Goal: Task Accomplishment & Management: Complete application form

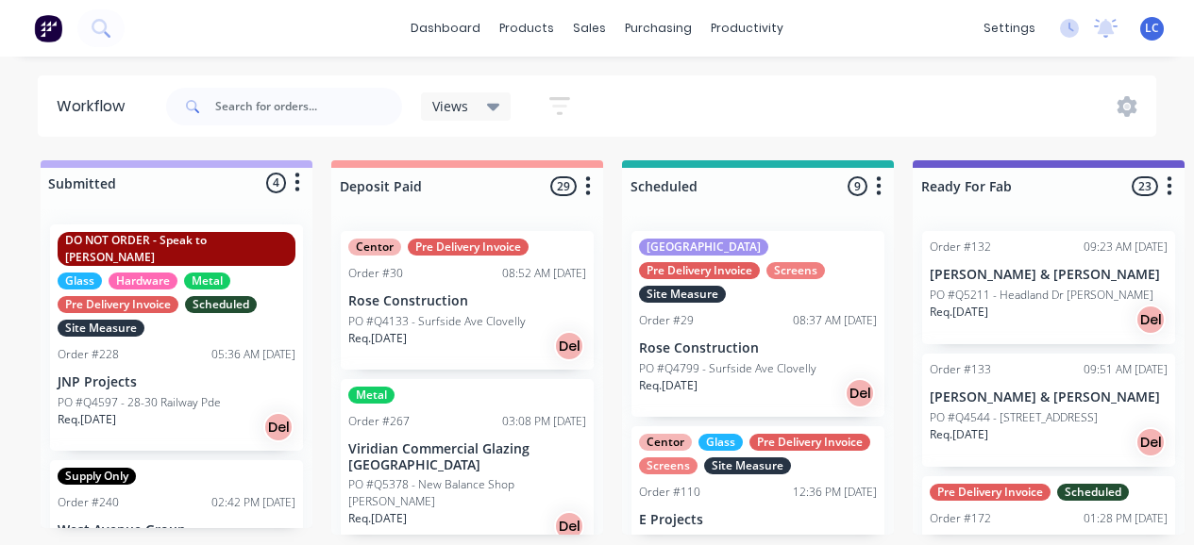
scroll to position [30, 0]
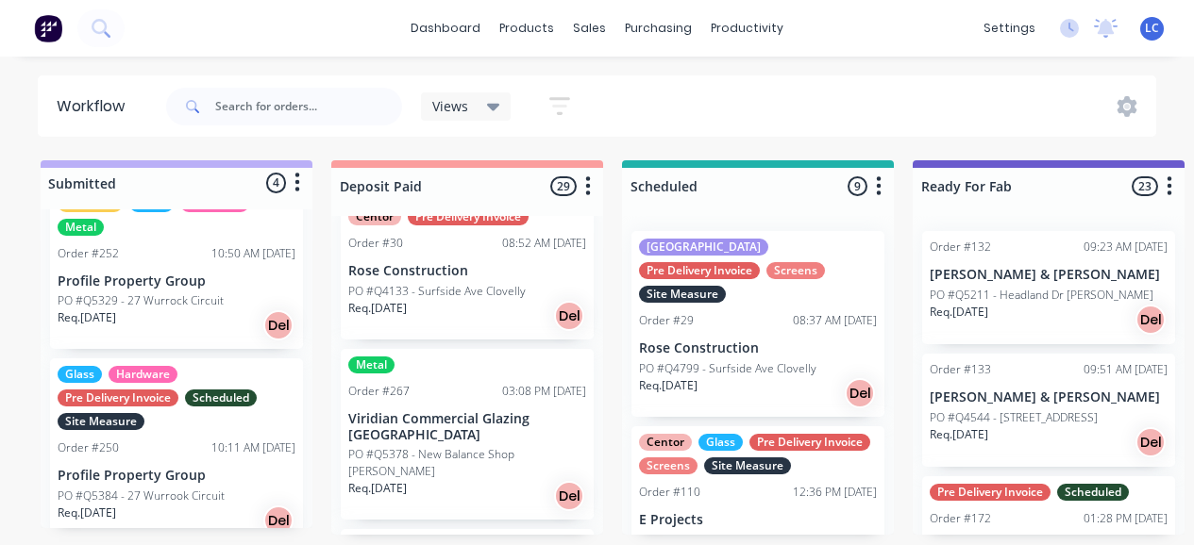
click at [181, 46] on div "dashboard products sales purchasing productivity dashboard products Product Cat…" at bounding box center [597, 28] width 1194 height 57
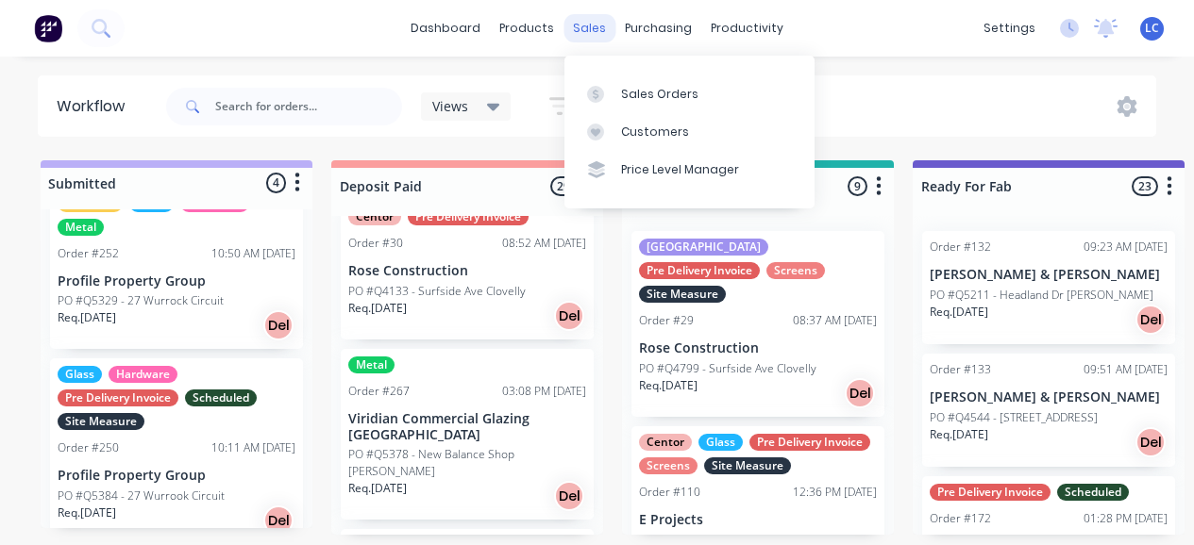
click at [580, 34] on div "sales" at bounding box center [589, 28] width 52 height 28
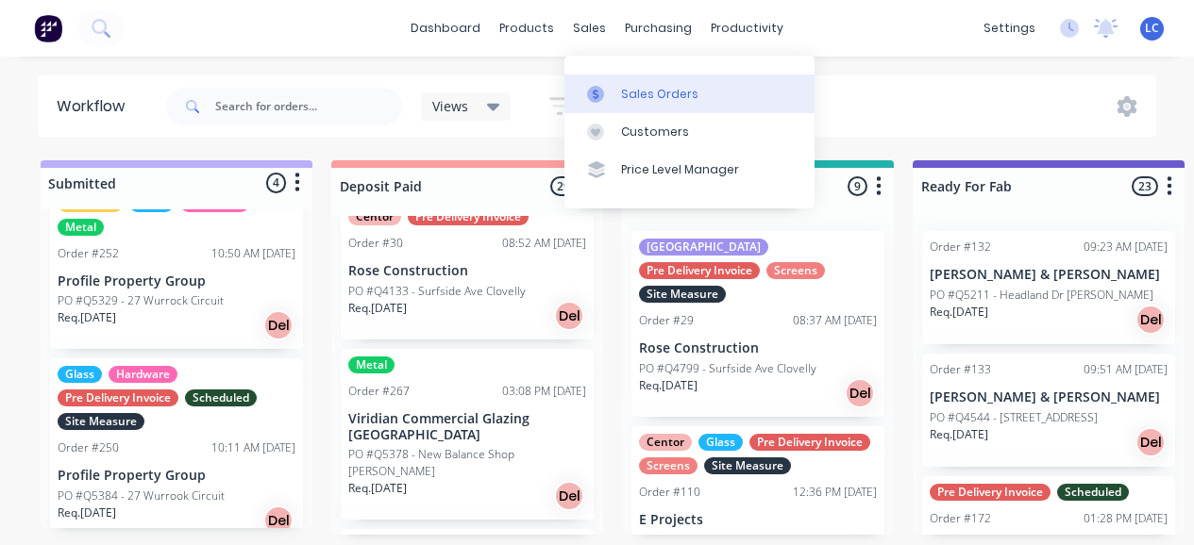
click at [646, 100] on link "Sales Orders" at bounding box center [689, 94] width 250 height 38
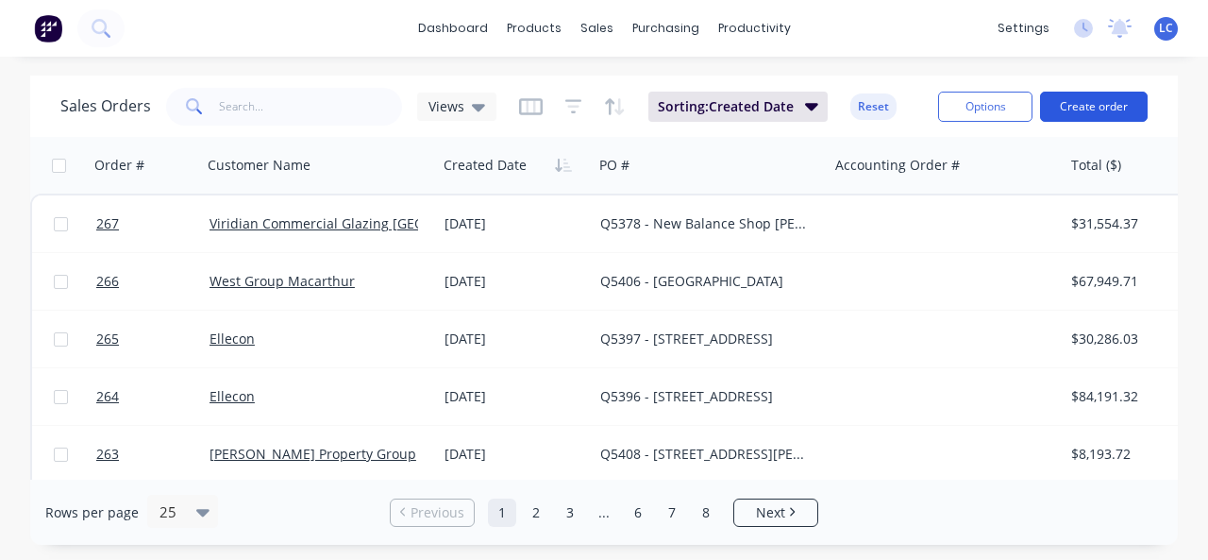
click at [1095, 101] on button "Create order" at bounding box center [1094, 107] width 108 height 30
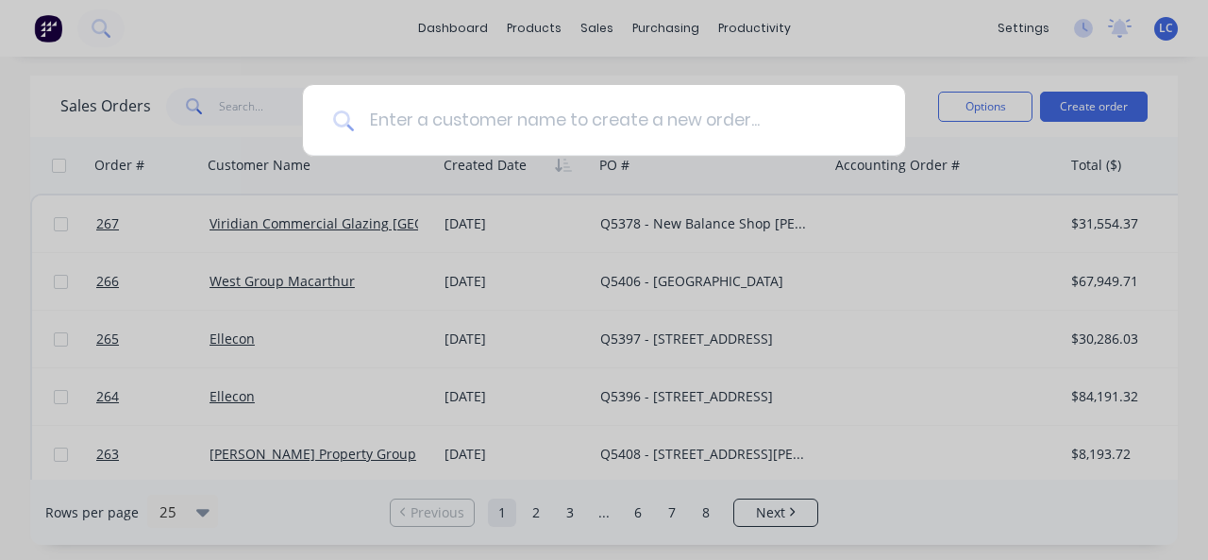
click at [554, 124] on input at bounding box center [614, 120] width 521 height 71
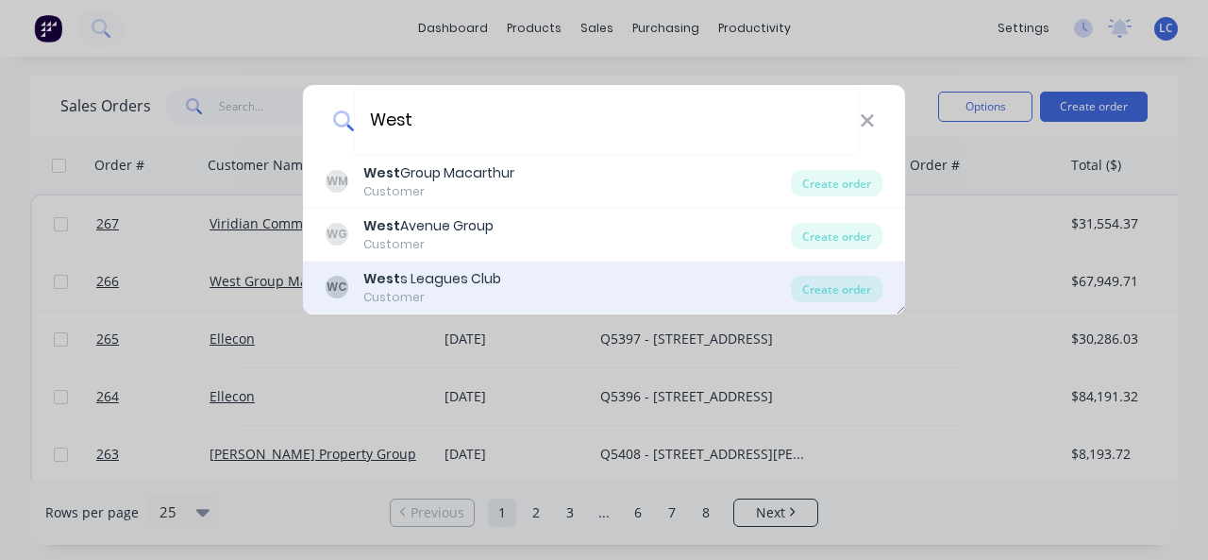
type input "West"
click at [389, 286] on b "West" at bounding box center [381, 278] width 37 height 19
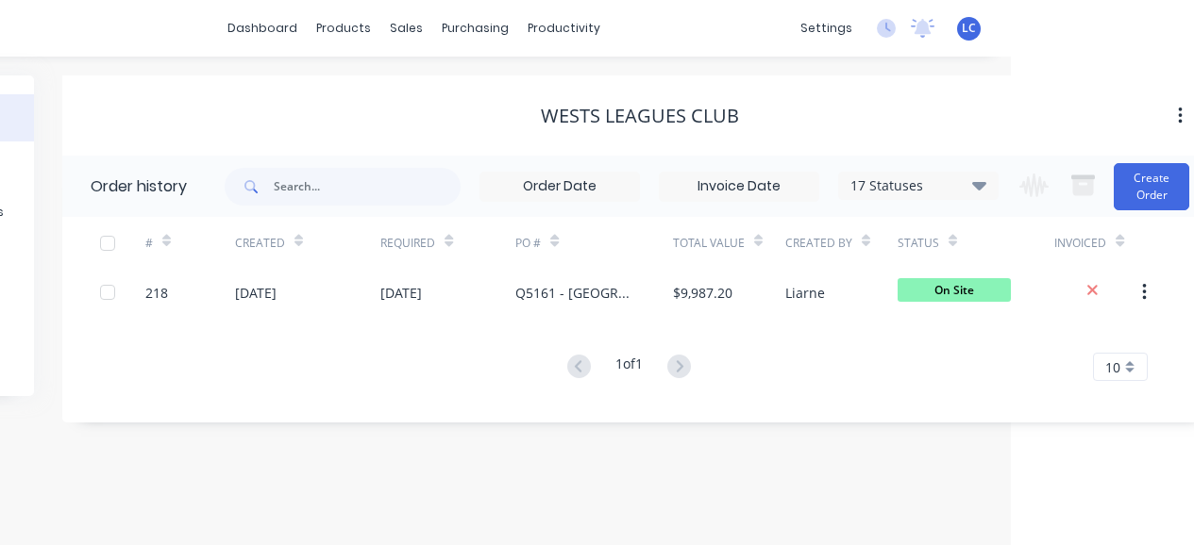
scroll to position [0, 207]
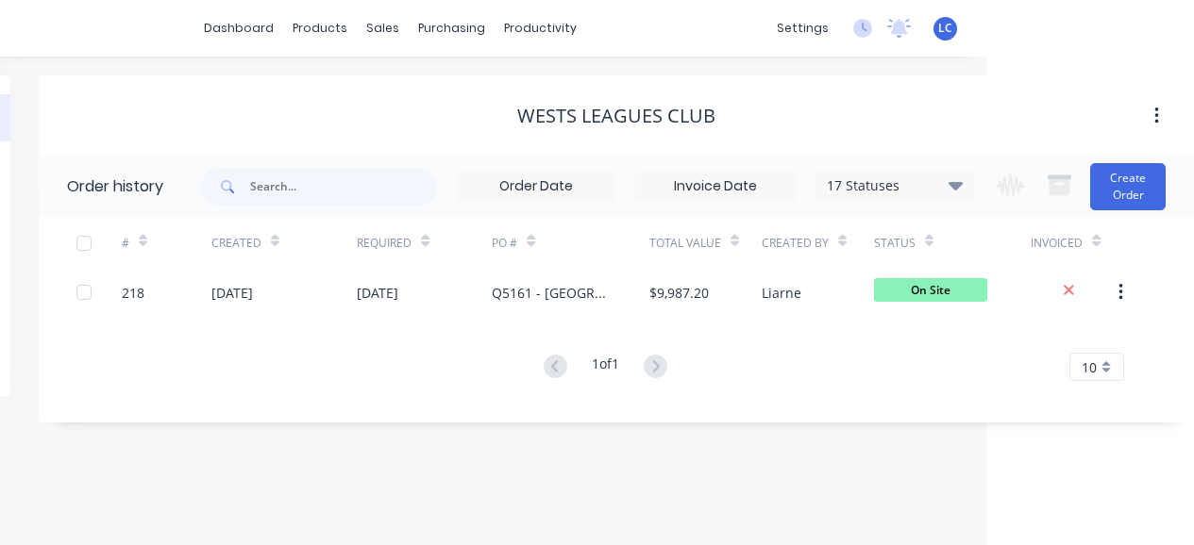
click at [1155, 157] on div "Change order status Submitted Deposit Paid Scheduled Ready For Fab Cut Fabricat…" at bounding box center [1074, 186] width 181 height 61
click at [1116, 192] on button "Create Order" at bounding box center [1127, 186] width 75 height 47
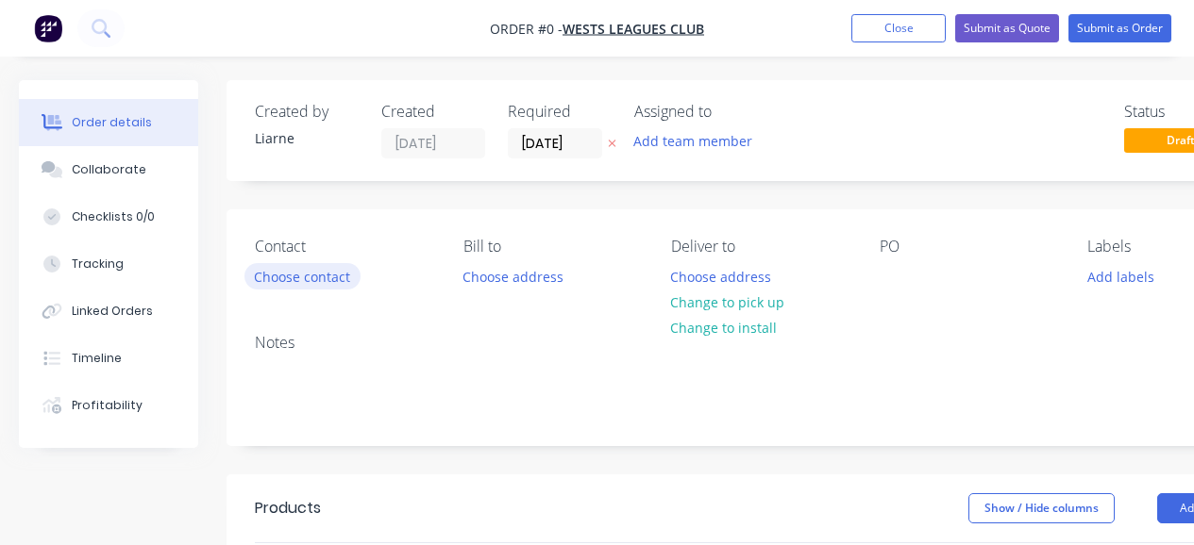
click at [289, 277] on button "Choose contact" at bounding box center [302, 275] width 116 height 25
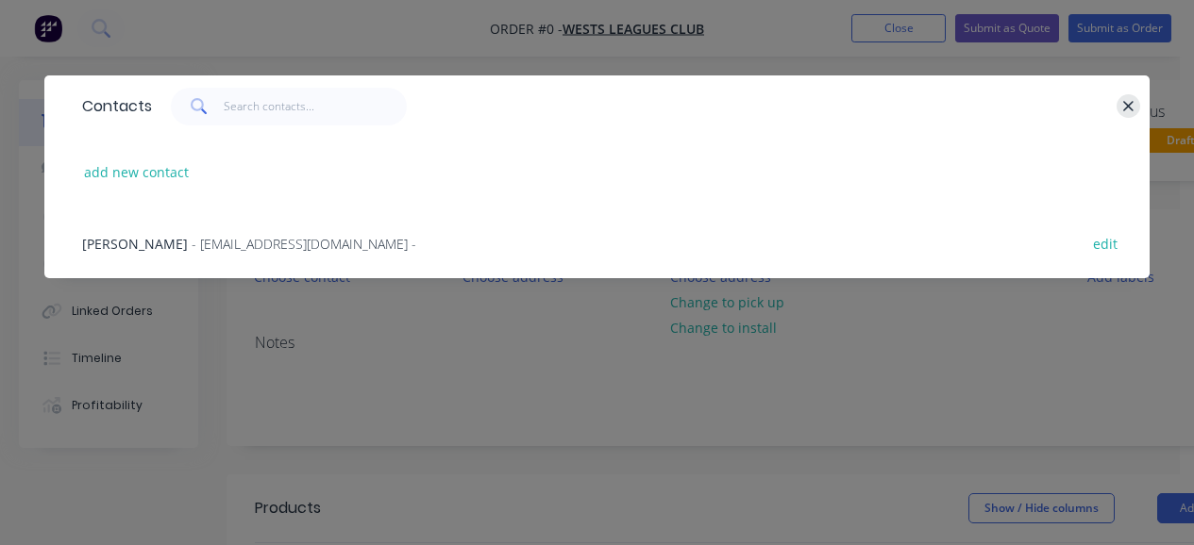
click at [1132, 98] on icon "button" at bounding box center [1128, 106] width 12 height 17
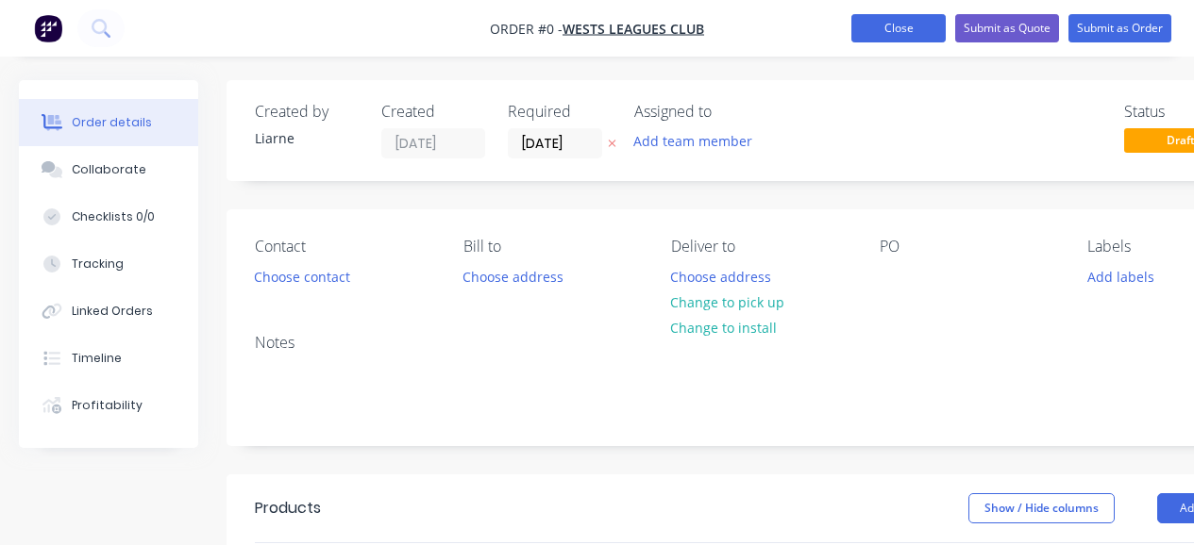
click at [891, 24] on button "Close" at bounding box center [898, 28] width 94 height 28
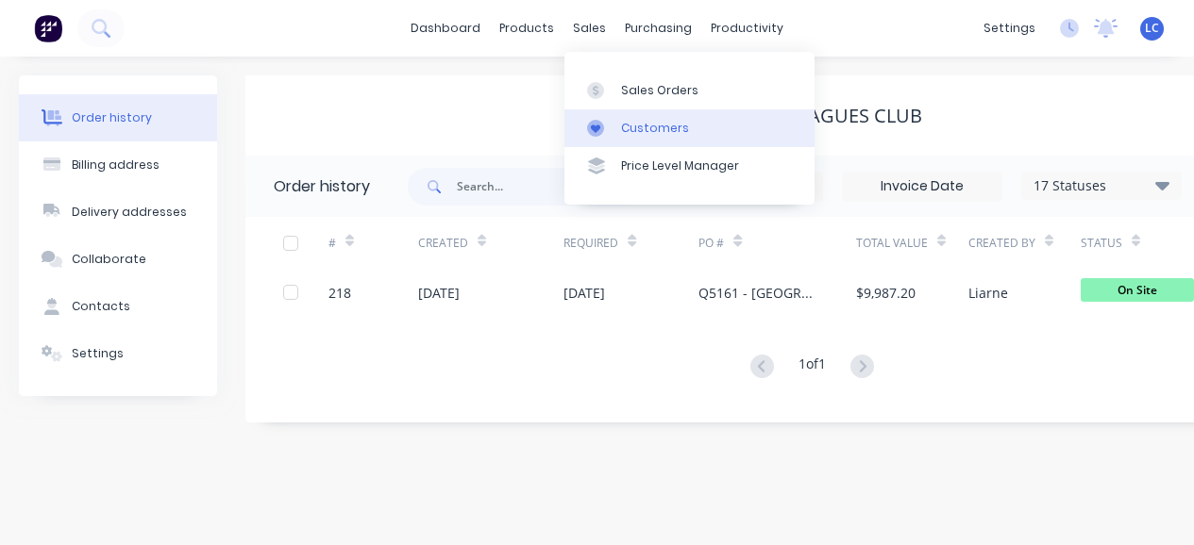
click at [628, 135] on div "Customers" at bounding box center [655, 128] width 68 height 17
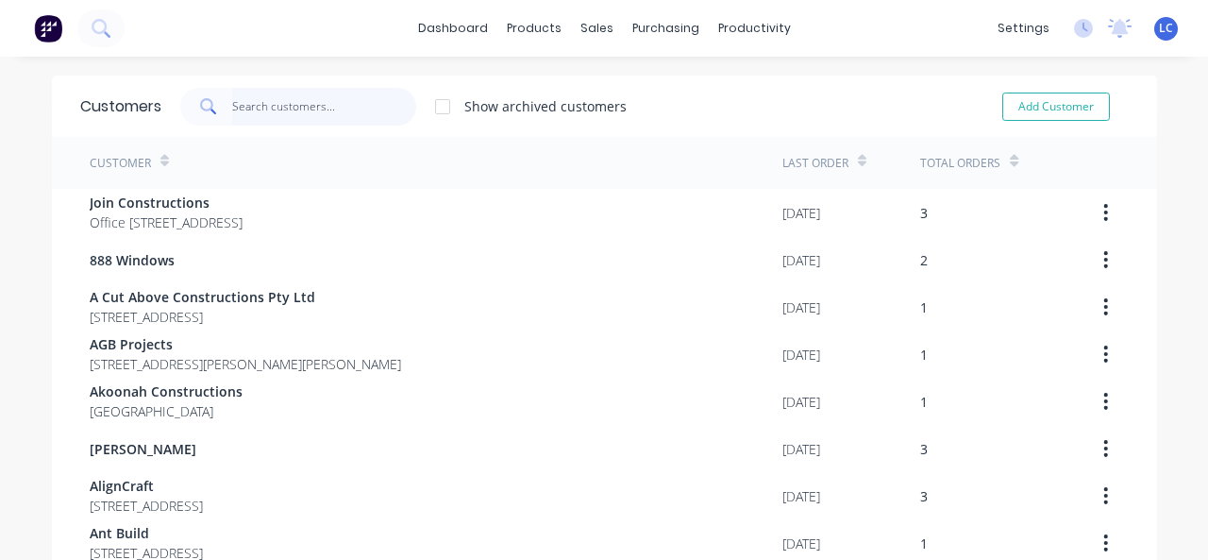
click at [235, 106] on input "text" at bounding box center [324, 107] width 184 height 38
click at [235, 106] on input "w" at bounding box center [324, 107] width 184 height 38
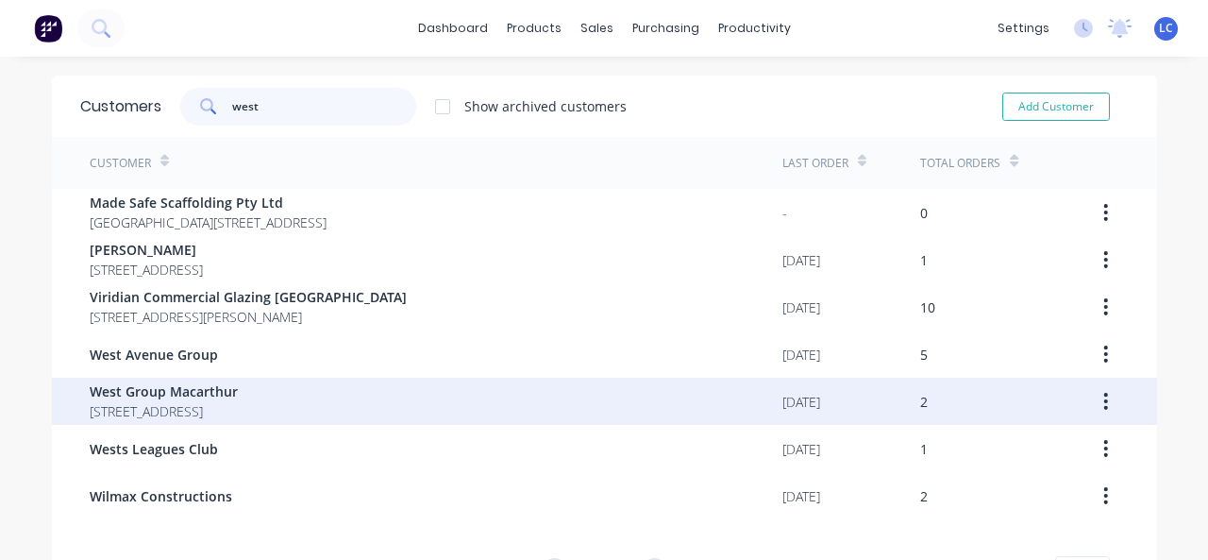
type input "west"
click at [184, 418] on span "[STREET_ADDRESS]" at bounding box center [164, 411] width 148 height 20
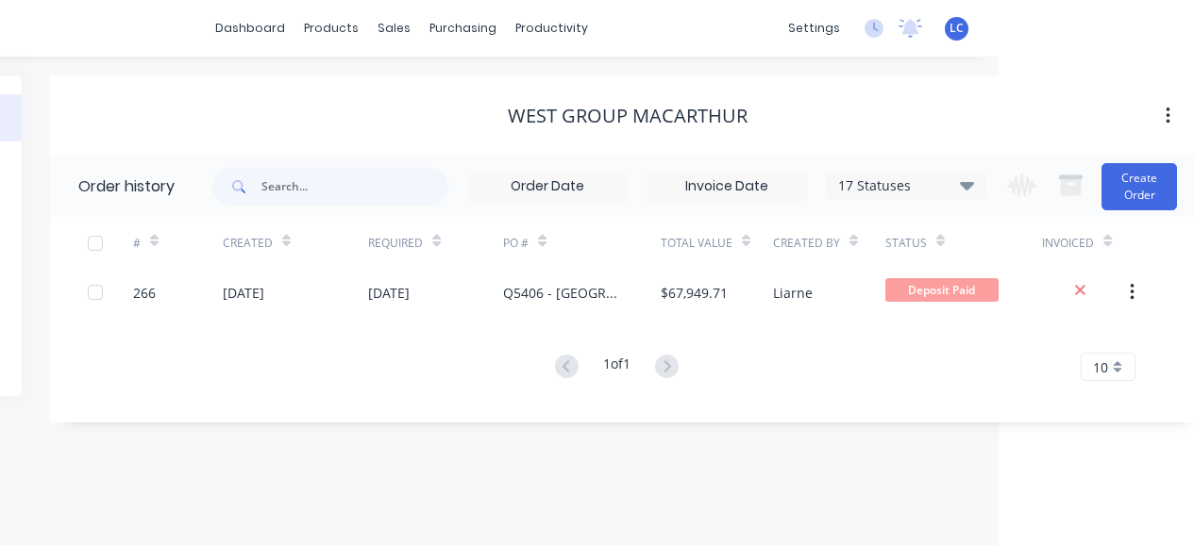
scroll to position [0, 207]
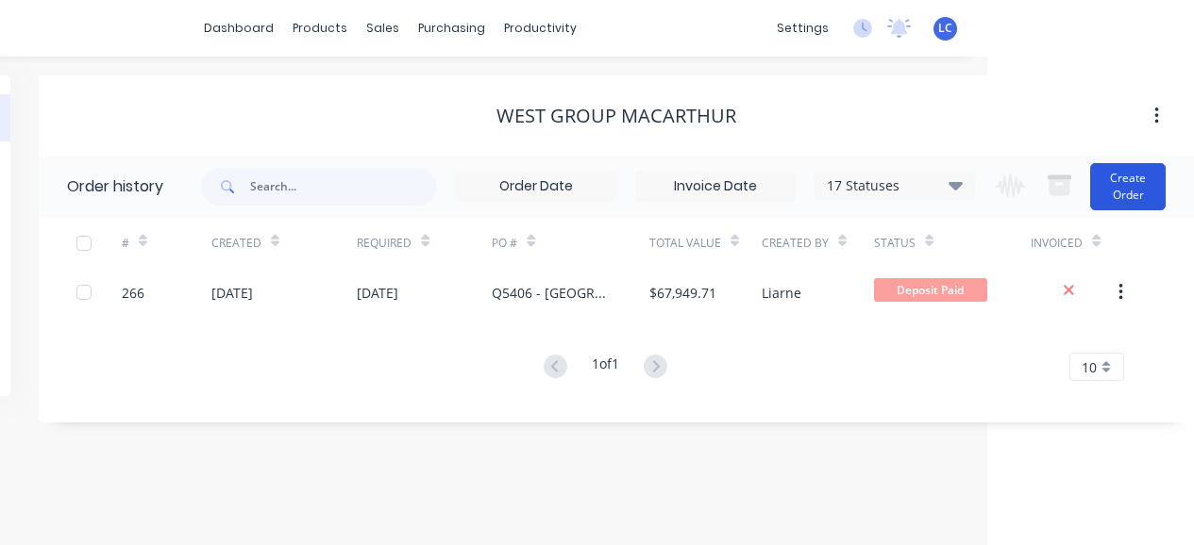
click at [1125, 178] on button "Create Order" at bounding box center [1127, 186] width 75 height 47
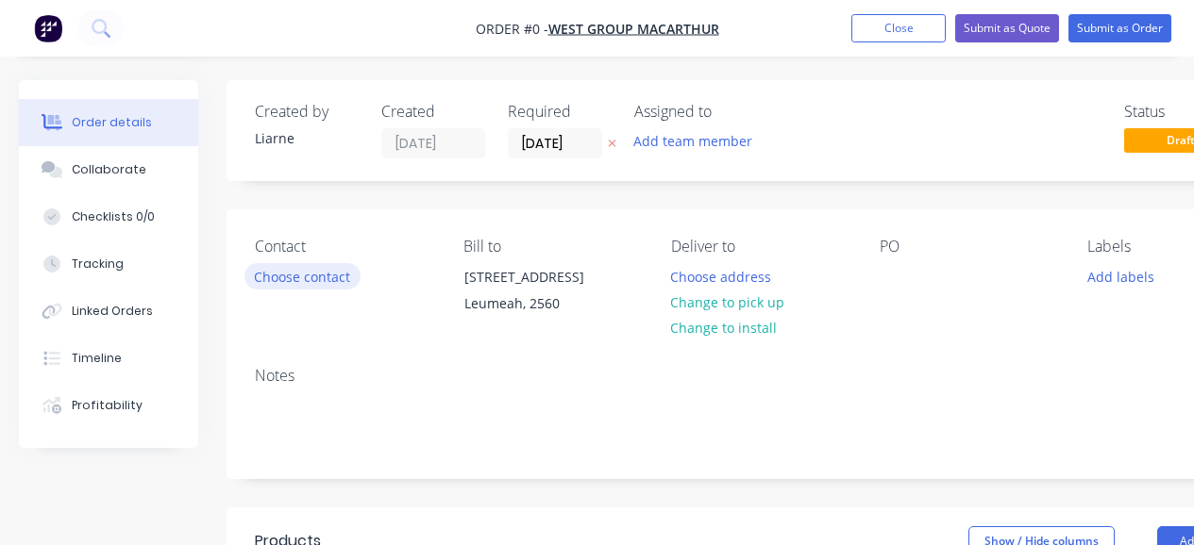
click at [317, 275] on button "Choose contact" at bounding box center [302, 275] width 116 height 25
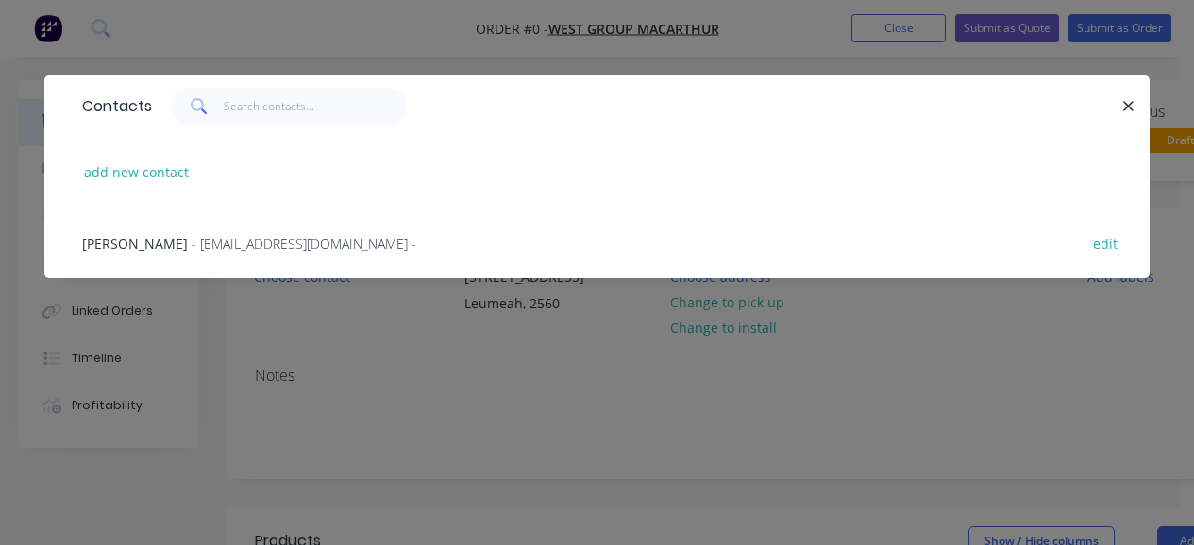
click at [156, 241] on span "[PERSON_NAME]" at bounding box center [135, 244] width 106 height 18
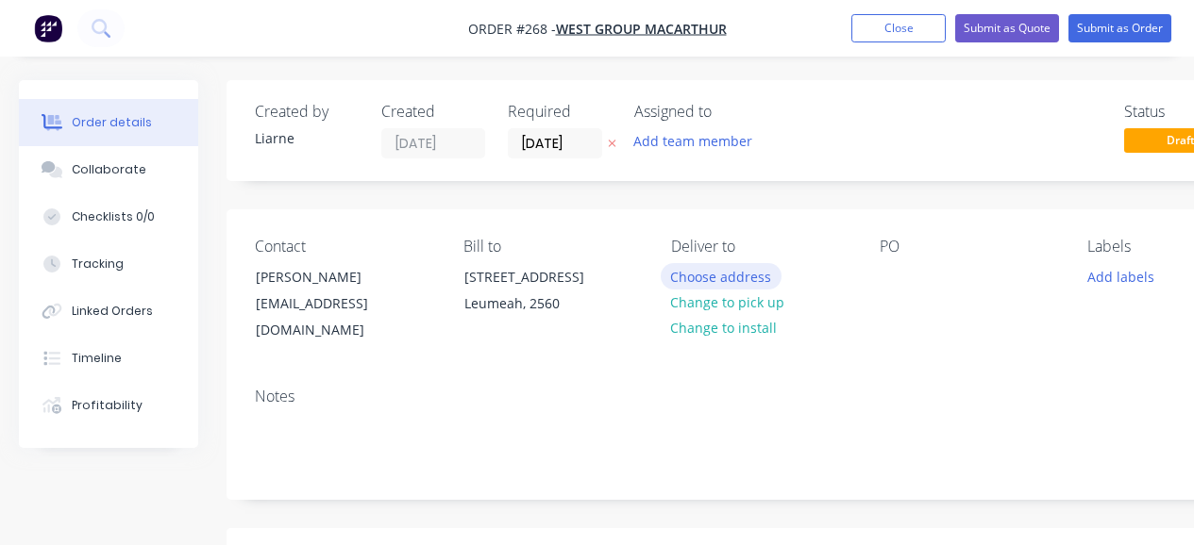
click at [707, 265] on button "Choose address" at bounding box center [721, 275] width 121 height 25
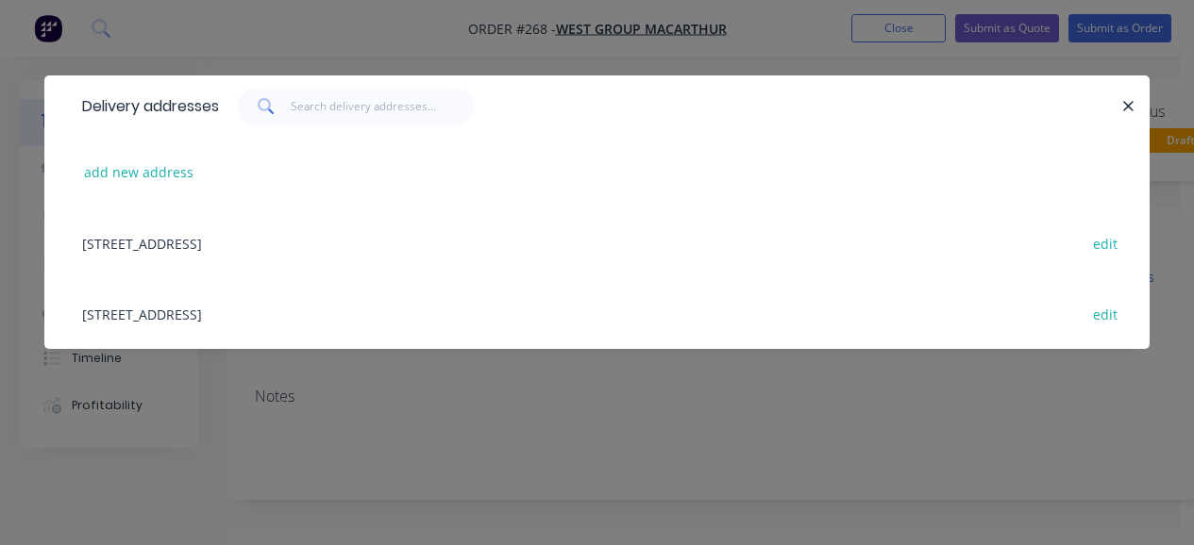
click at [707, 265] on div "[STREET_ADDRESS] edit" at bounding box center [597, 243] width 1048 height 71
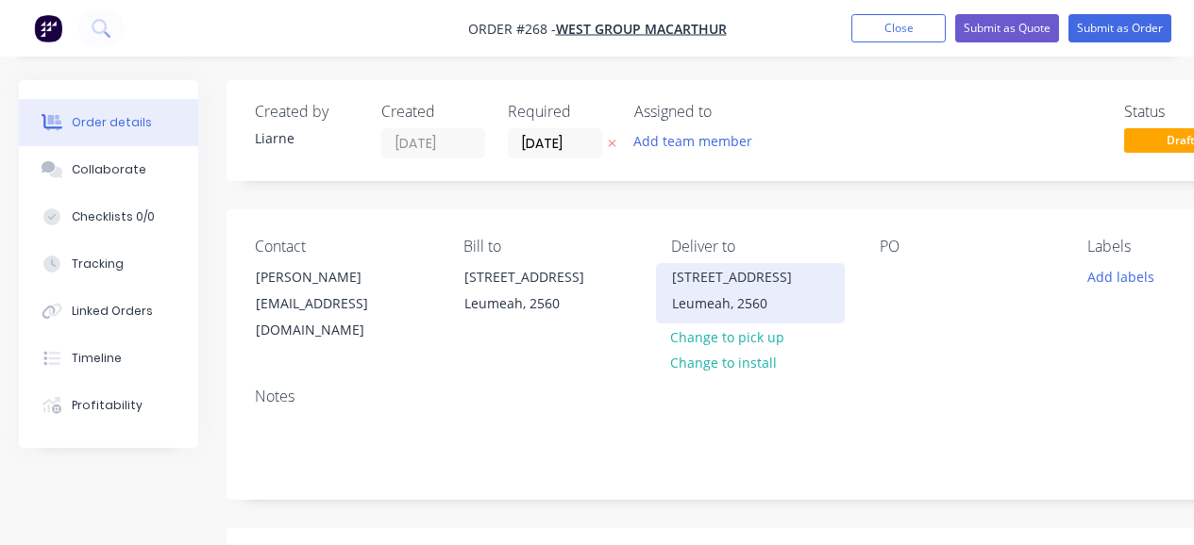
click at [707, 283] on div "[STREET_ADDRESS]" at bounding box center [750, 277] width 157 height 26
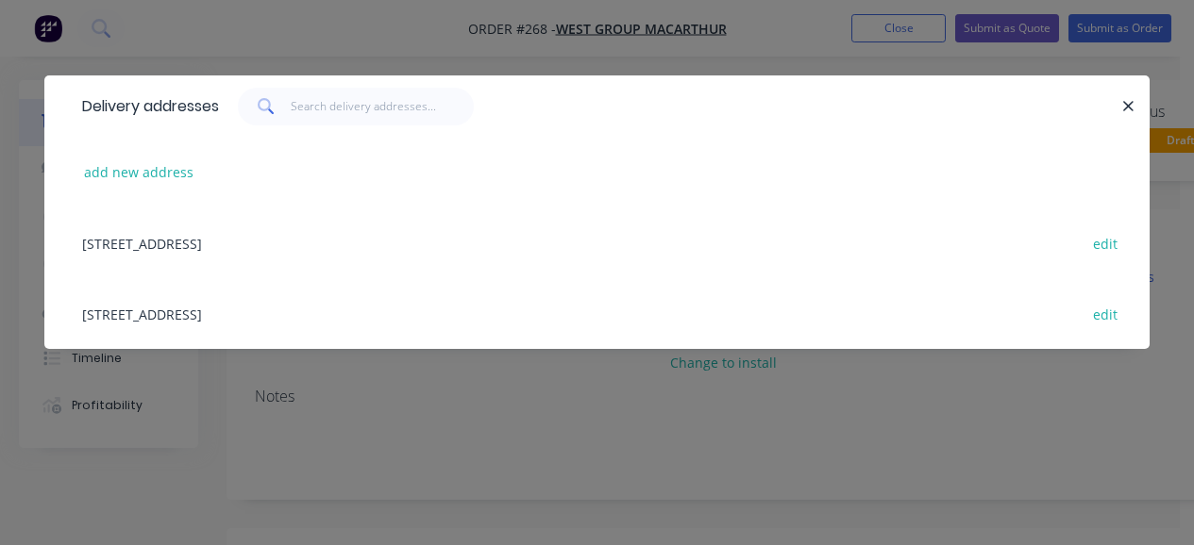
click at [251, 328] on div "[STREET_ADDRESS] edit" at bounding box center [597, 313] width 1048 height 71
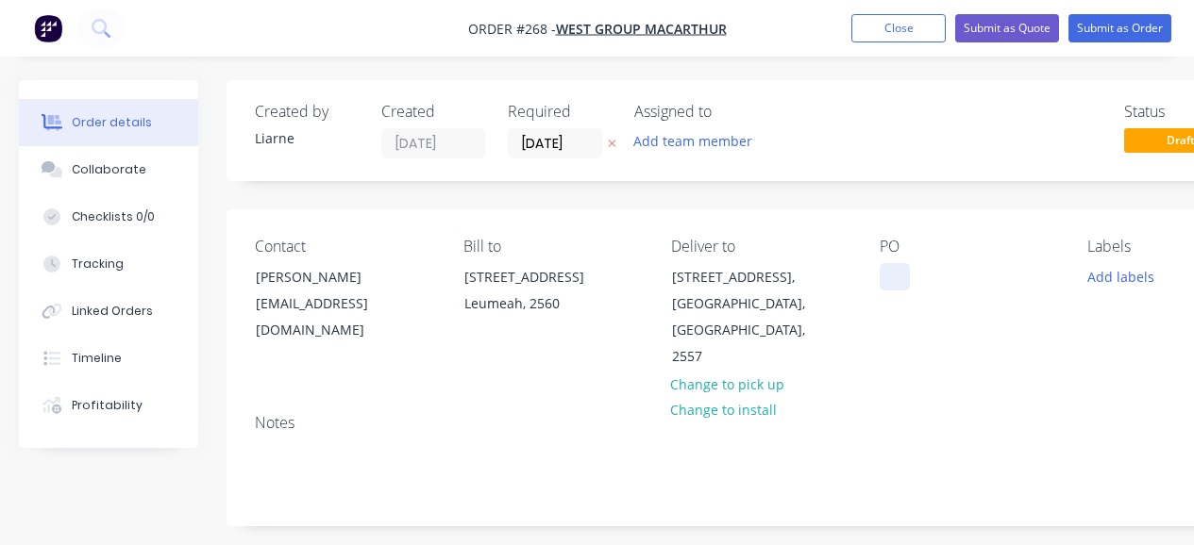
click at [891, 273] on div at bounding box center [895, 276] width 30 height 27
click at [1105, 271] on button "Add labels" at bounding box center [1120, 275] width 87 height 25
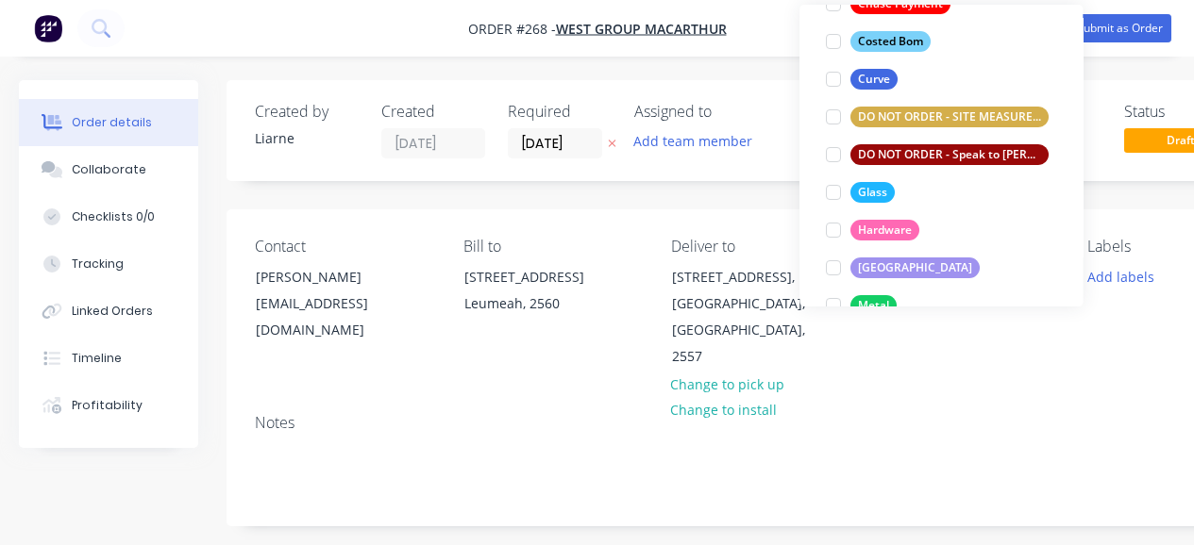
scroll to position [232, 0]
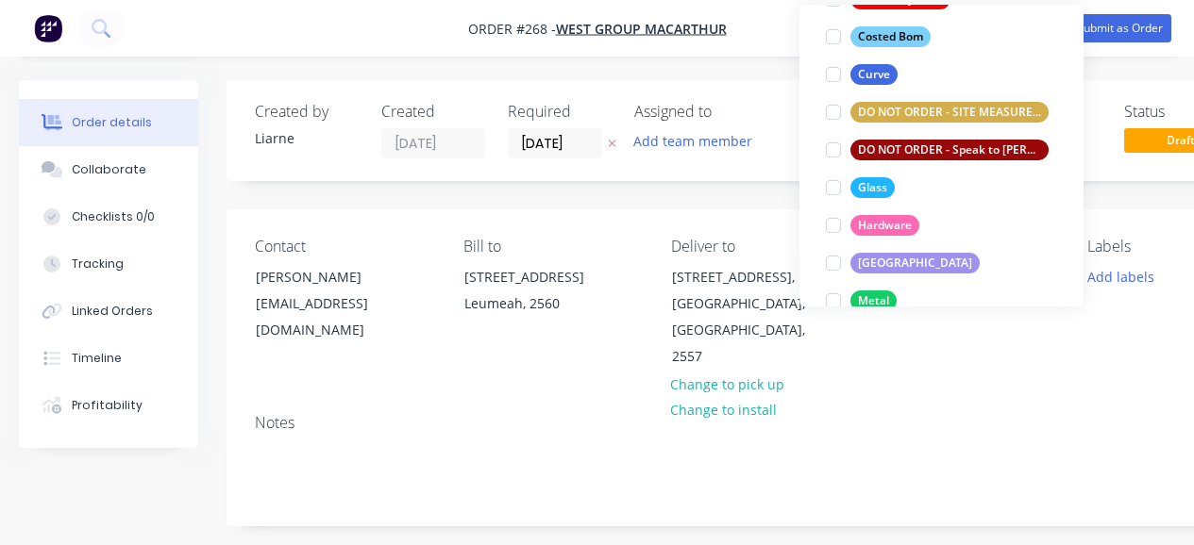
click at [829, 185] on div at bounding box center [833, 188] width 38 height 38
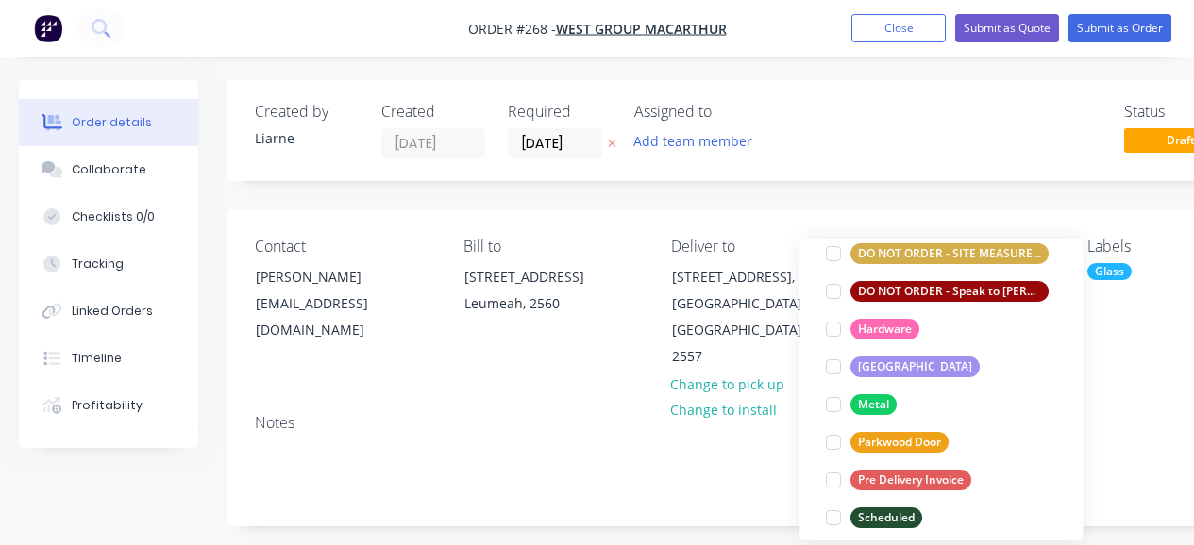
scroll to position [378, 0]
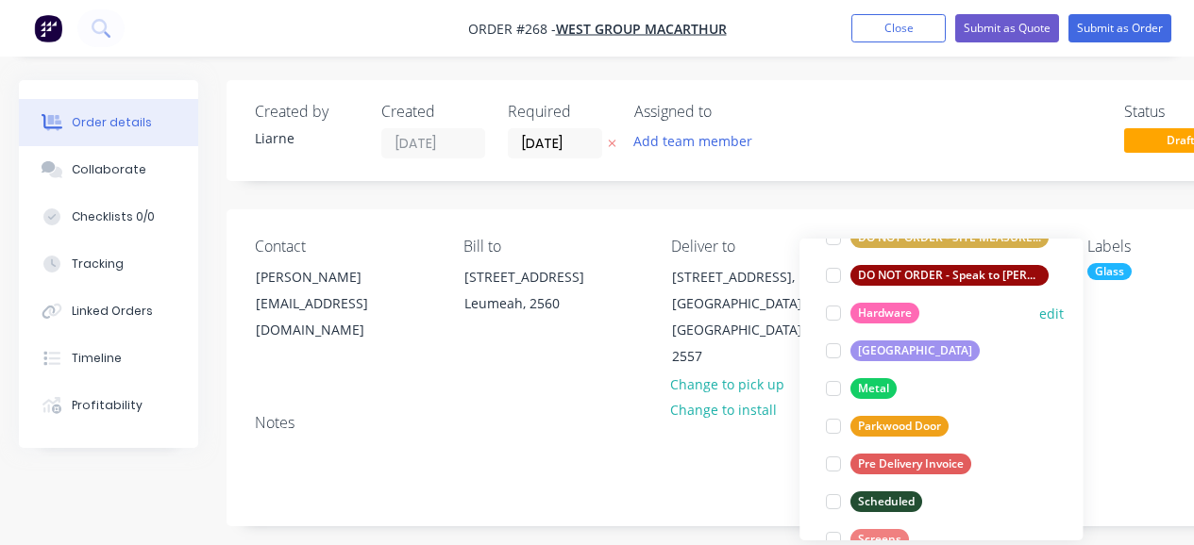
click at [841, 313] on div at bounding box center [833, 313] width 38 height 38
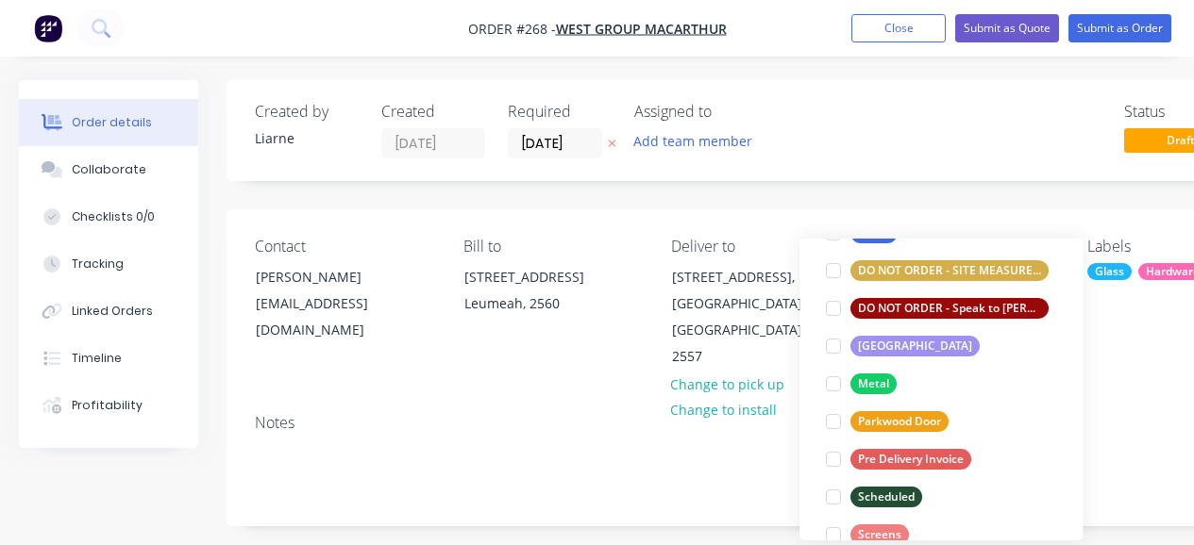
scroll to position [405, 0]
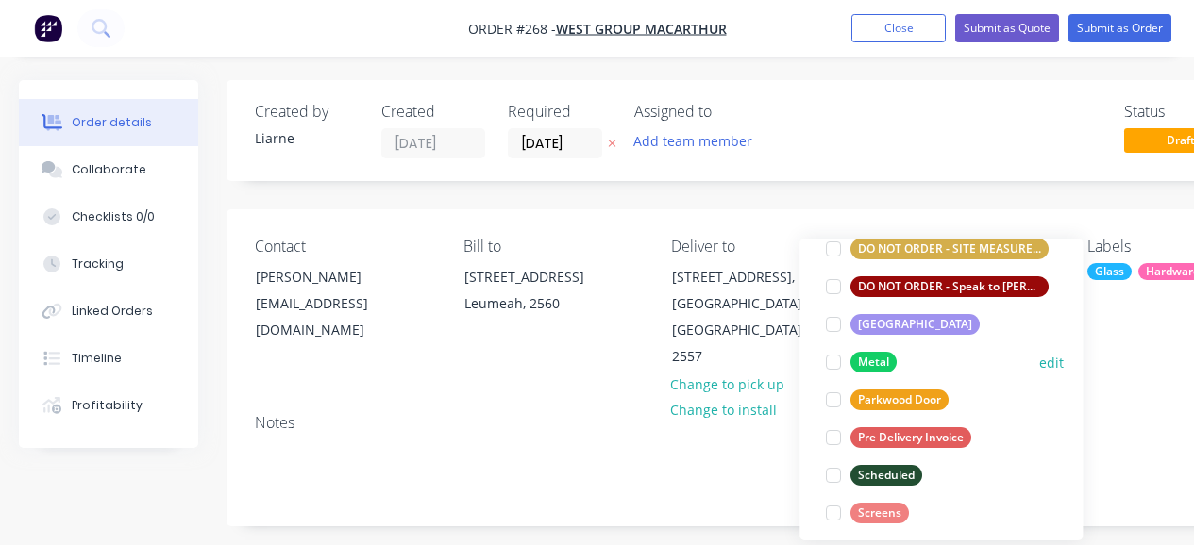
click at [839, 360] on div at bounding box center [833, 363] width 38 height 38
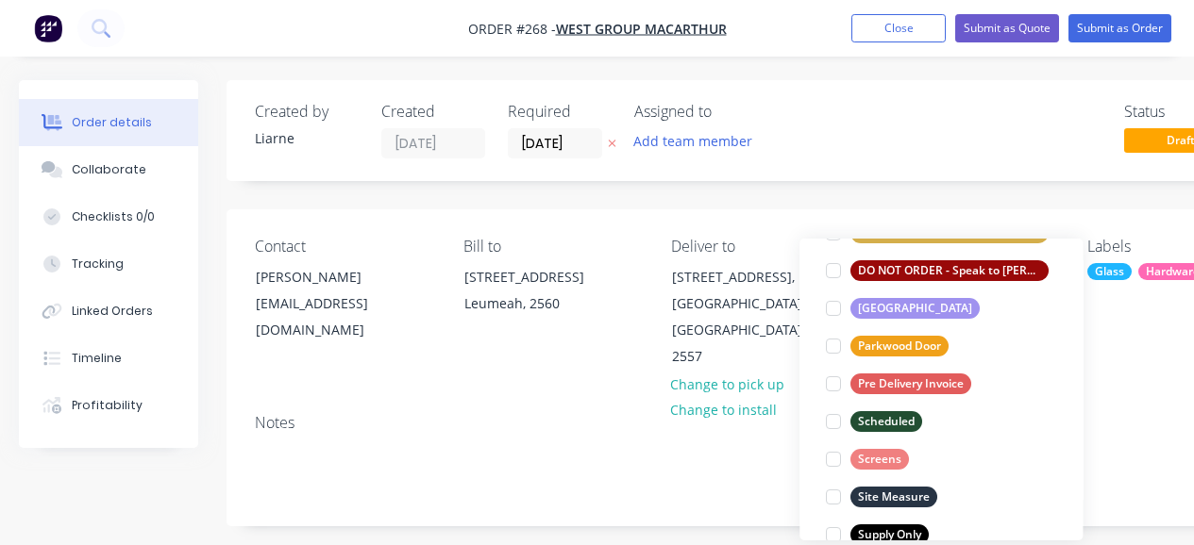
scroll to position [491, 0]
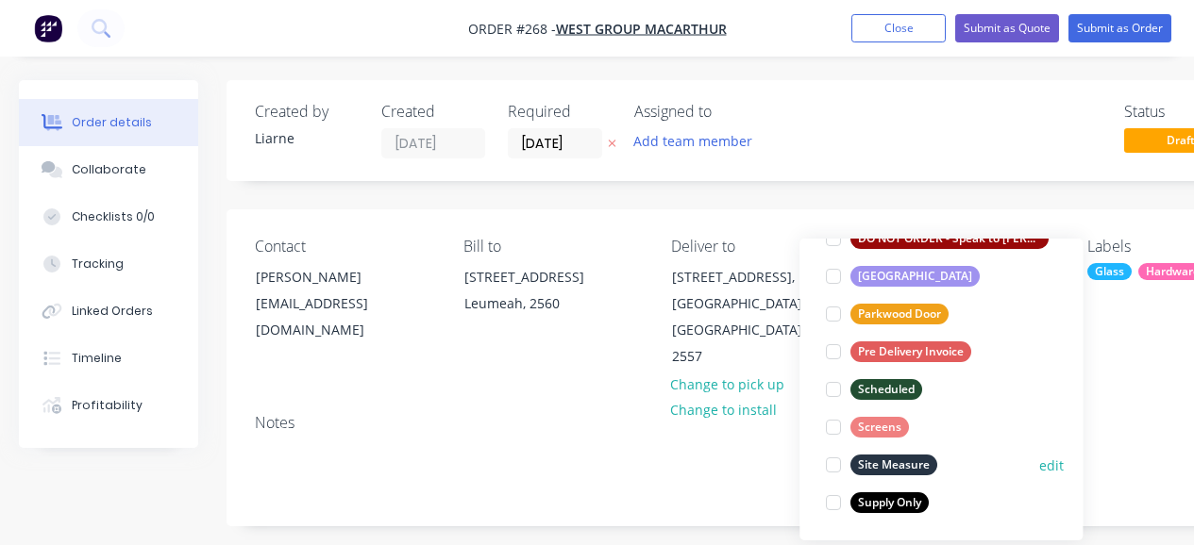
click at [826, 461] on div at bounding box center [833, 465] width 38 height 38
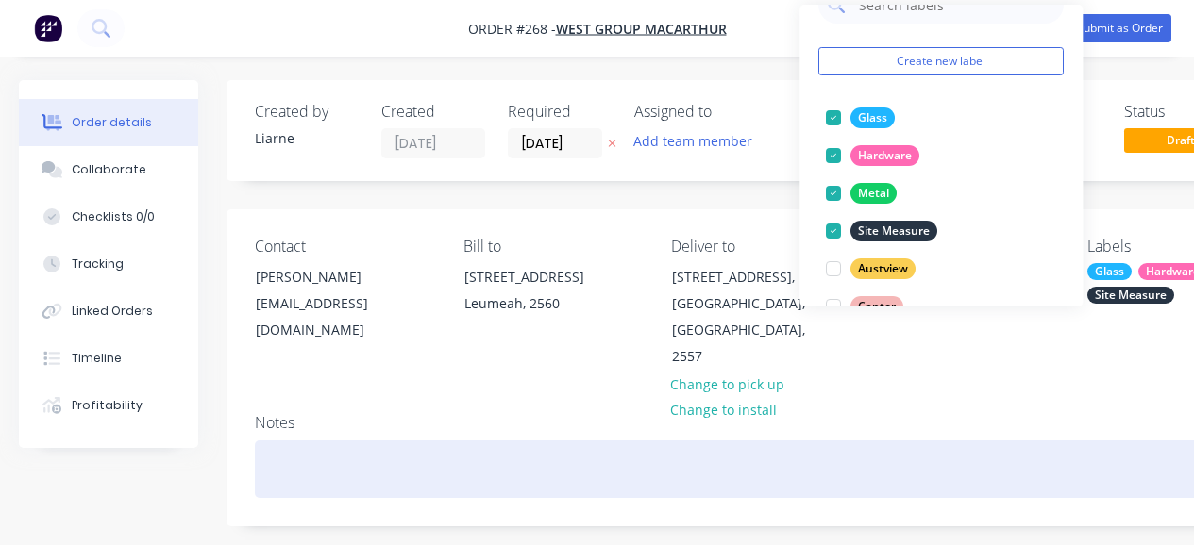
click at [971, 441] on div at bounding box center [760, 470] width 1011 height 58
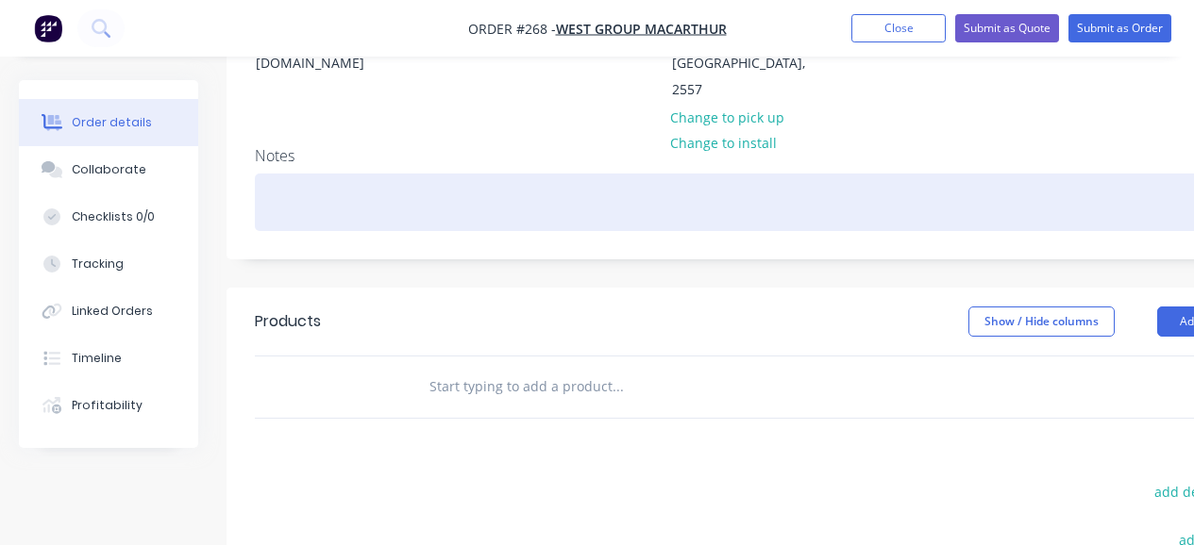
scroll to position [271, 0]
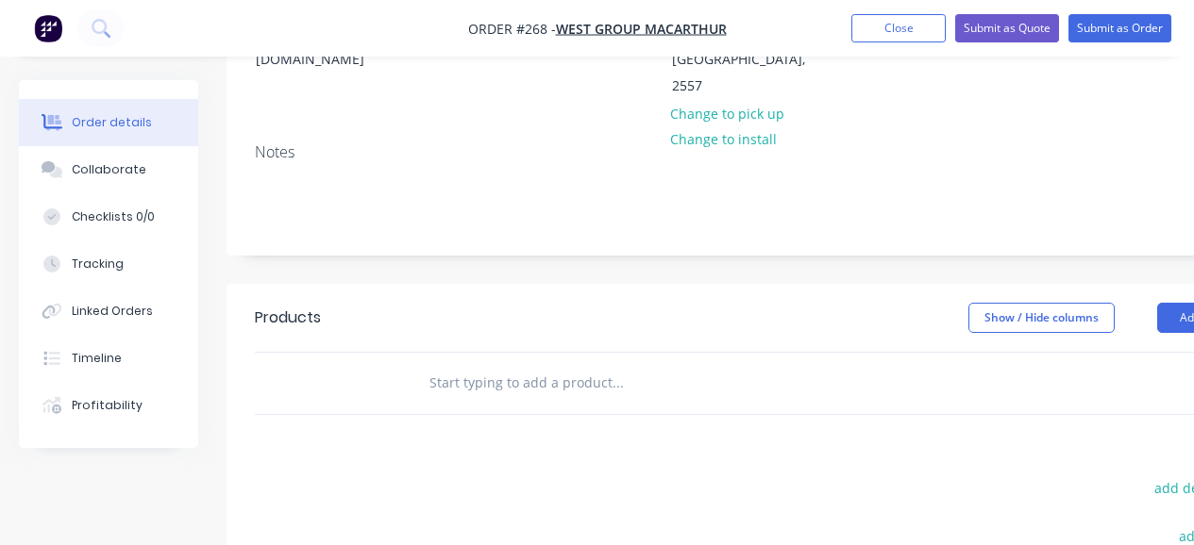
click at [501, 364] on input "text" at bounding box center [616, 383] width 377 height 38
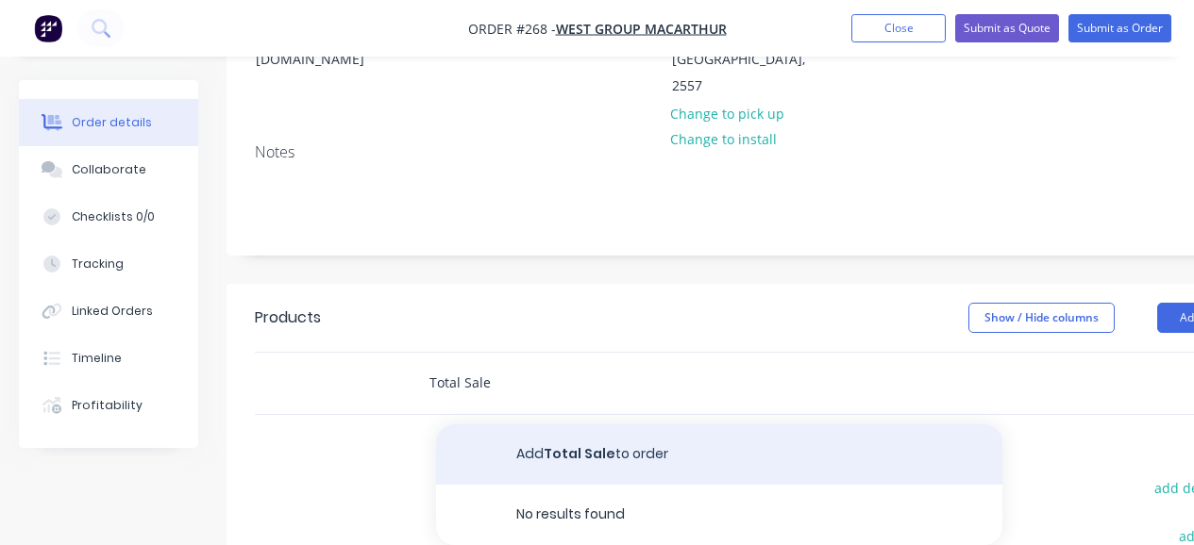
type input "Total Sale"
click at [558, 426] on button "Add Total Sale to order" at bounding box center [719, 455] width 566 height 60
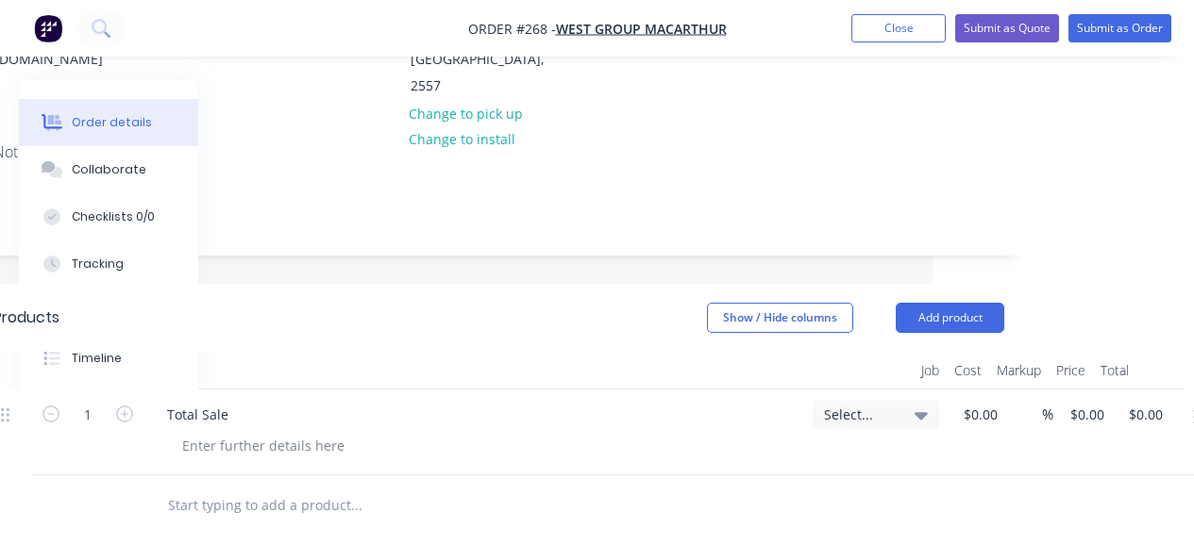
scroll to position [271, 285]
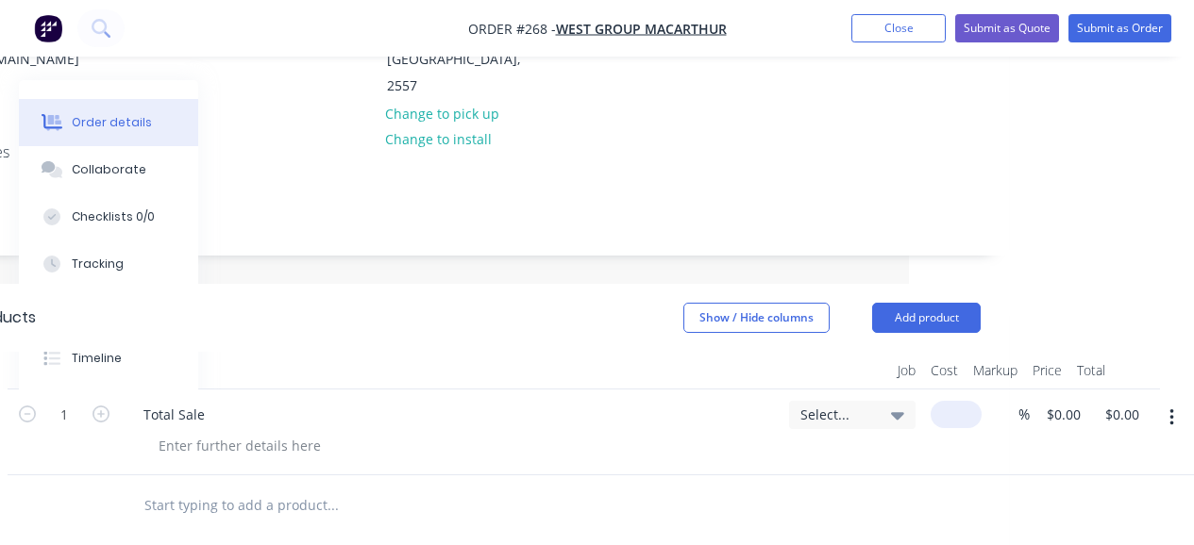
click at [947, 393] on div "$0.00" at bounding box center [952, 433] width 59 height 86
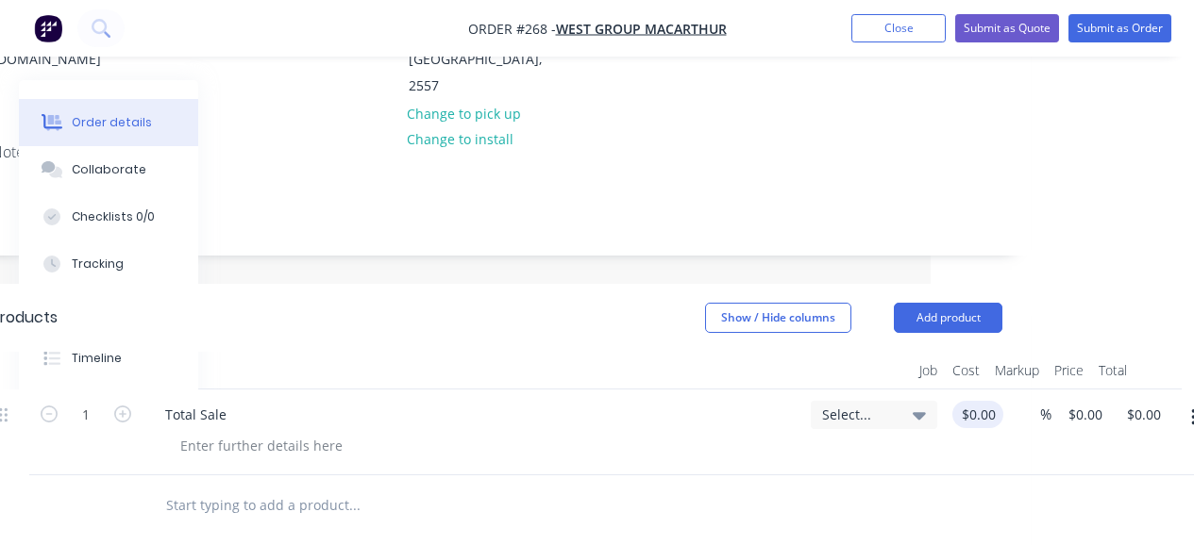
click at [979, 401] on input "$0.00" at bounding box center [981, 414] width 43 height 27
type input "$18,498.01"
click at [1096, 23] on button "Submit as Order" at bounding box center [1119, 28] width 103 height 28
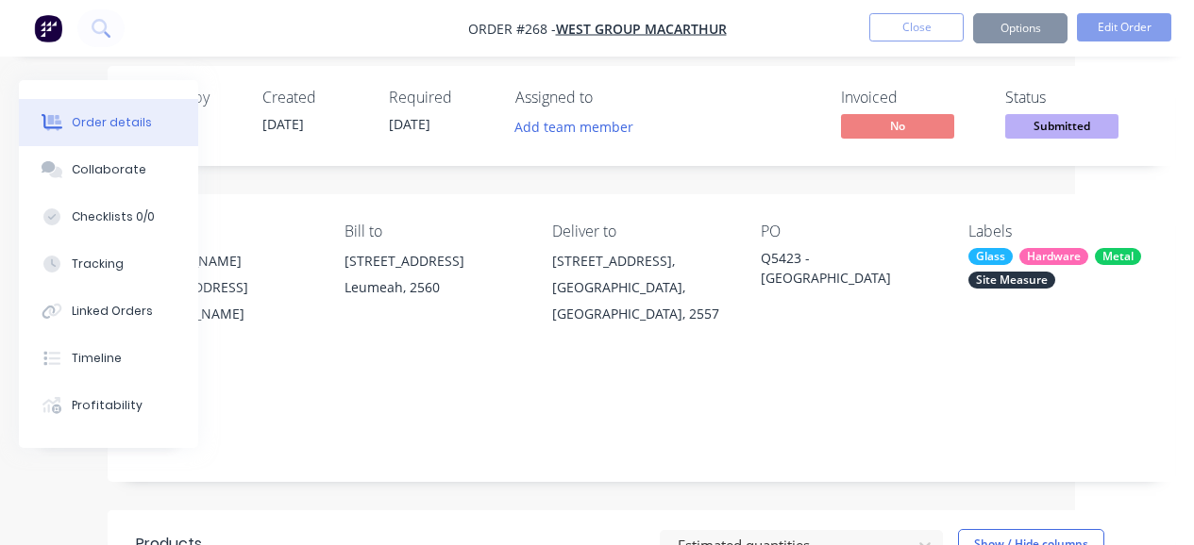
scroll to position [271, 119]
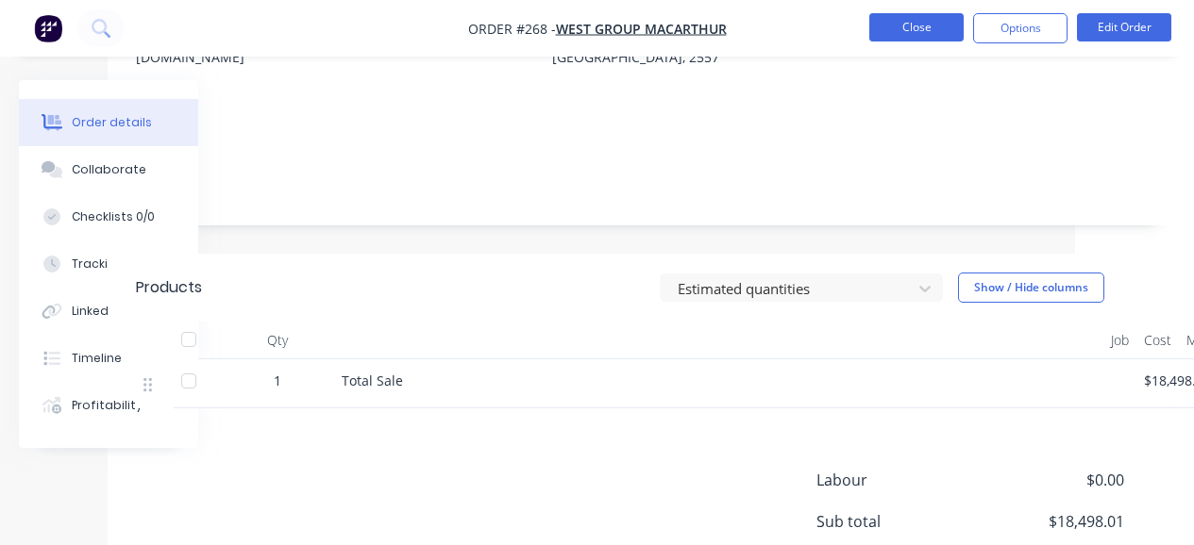
click at [921, 29] on button "Close" at bounding box center [916, 27] width 94 height 28
